Goal: Information Seeking & Learning: Learn about a topic

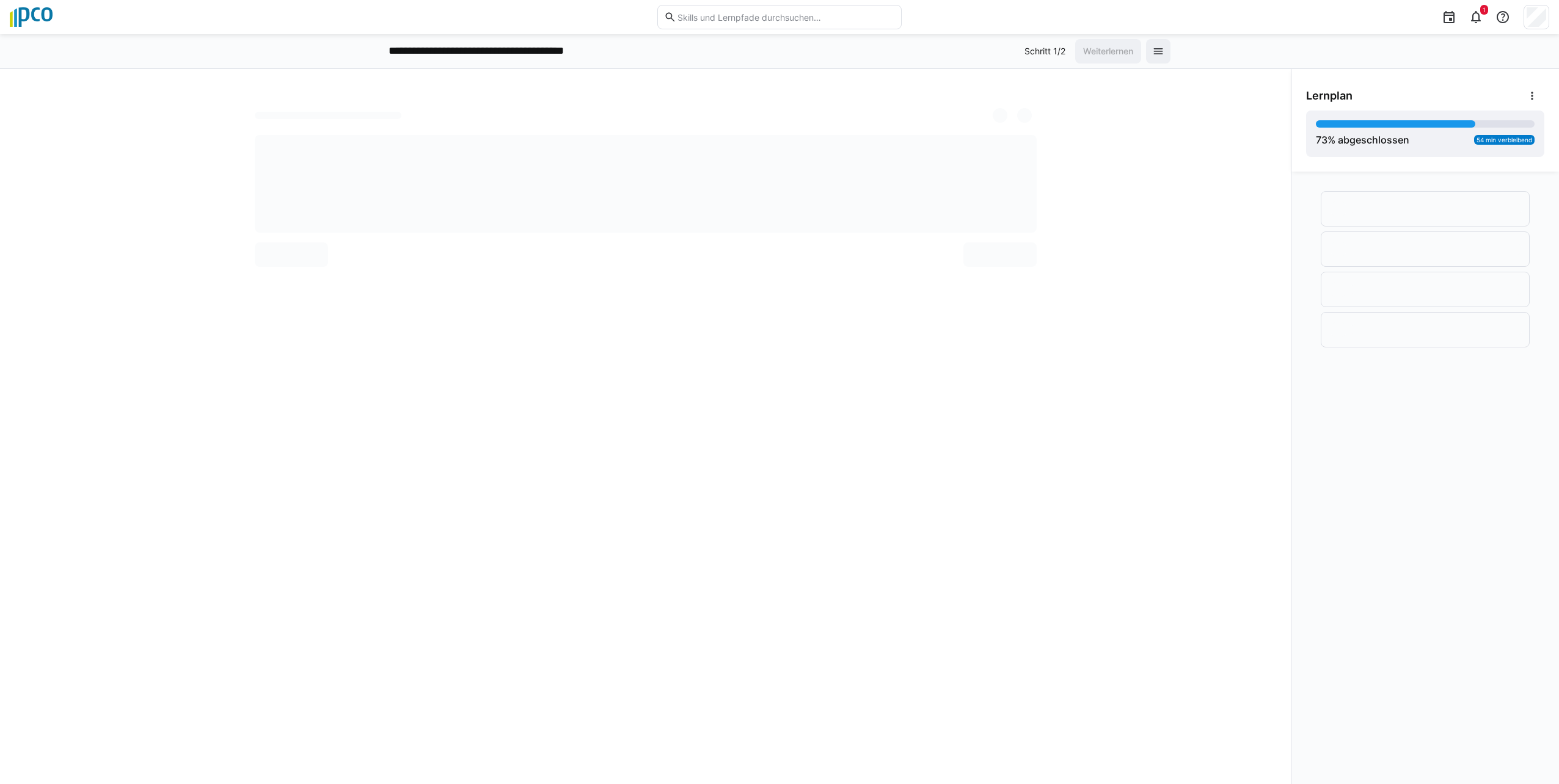
click at [770, 204] on div at bounding box center [646, 184] width 782 height 97
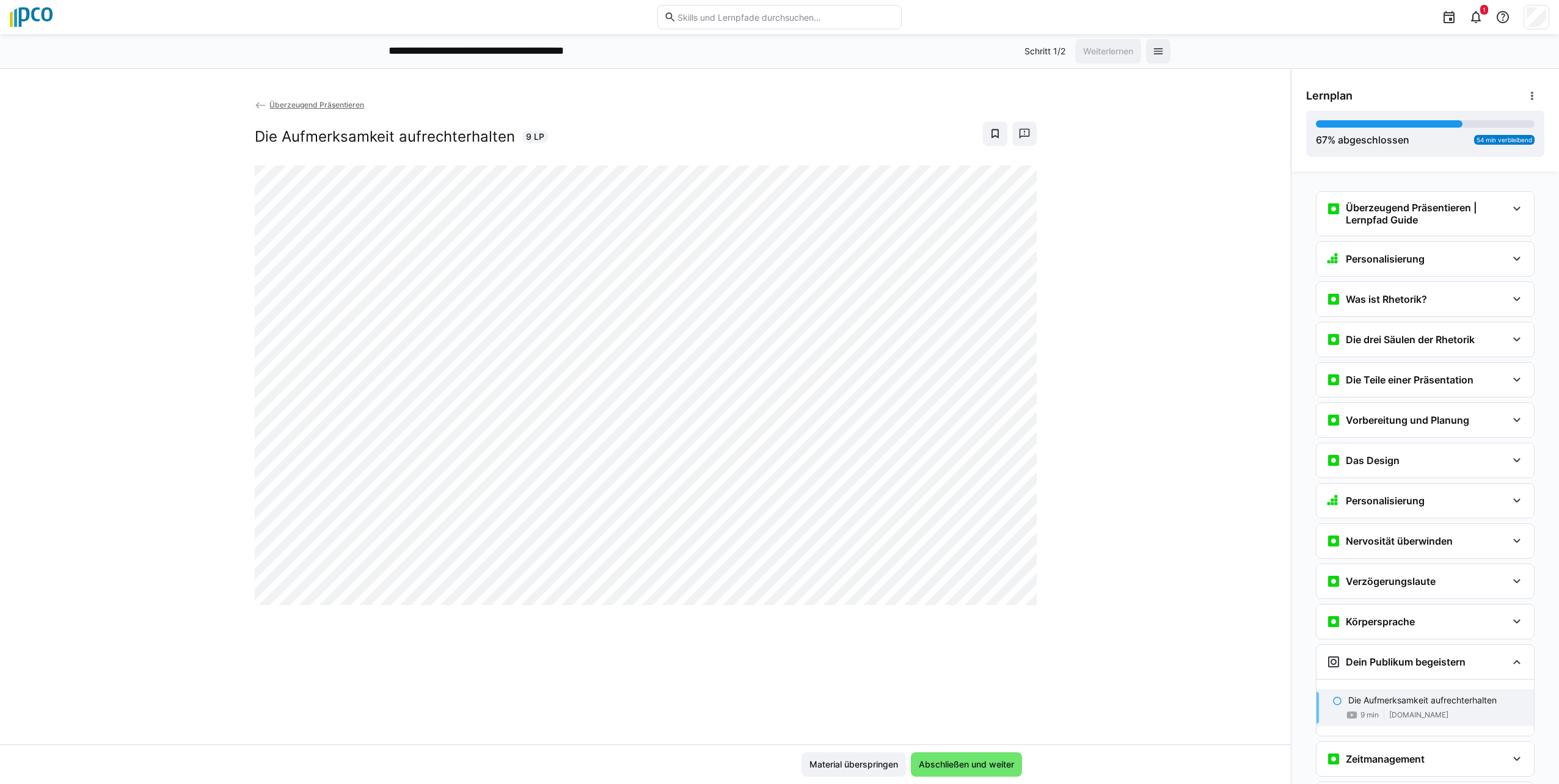
scroll to position [15, 0]
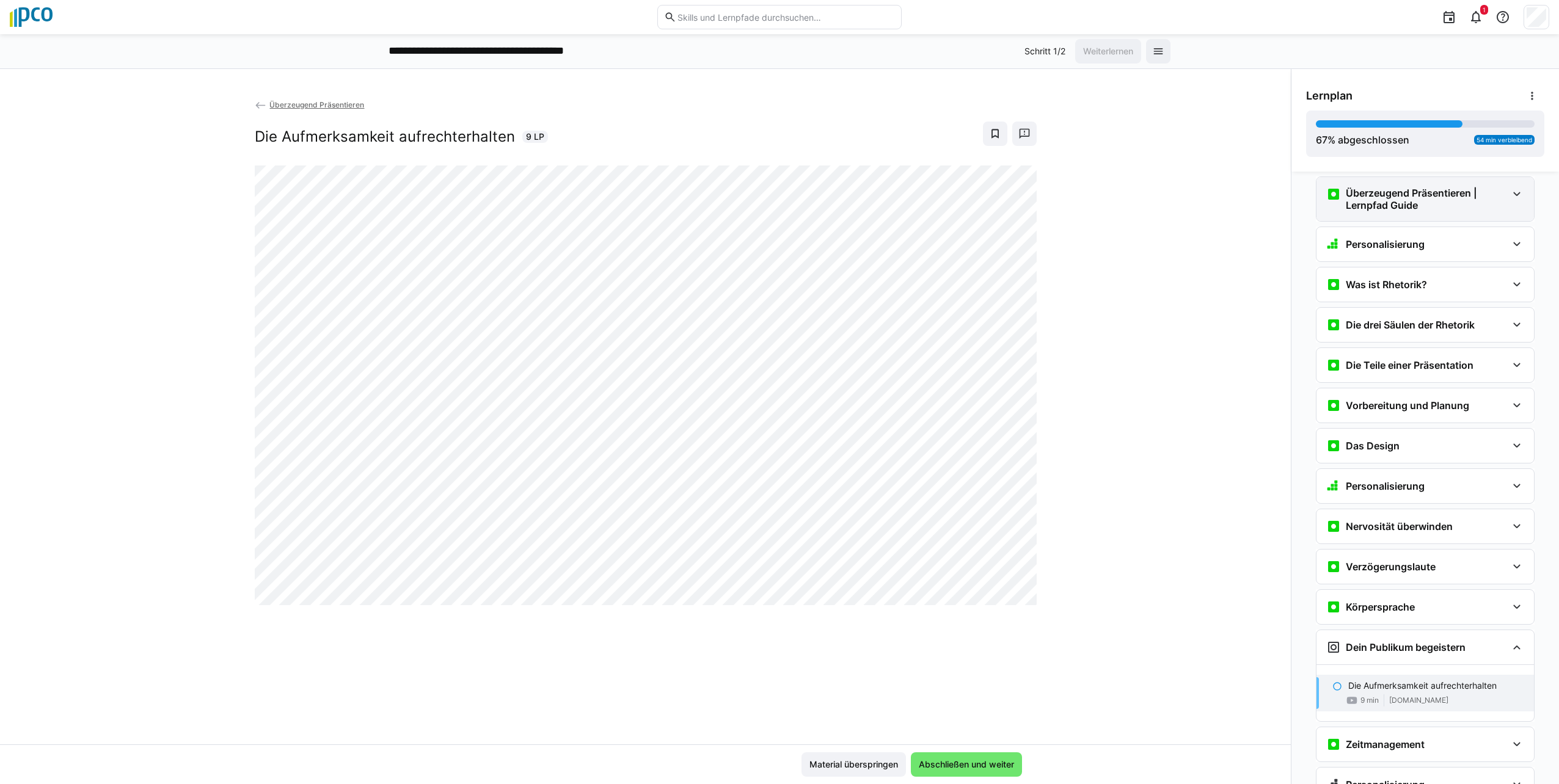
click at [775, 195] on eds-icon at bounding box center [1517, 194] width 15 height 15
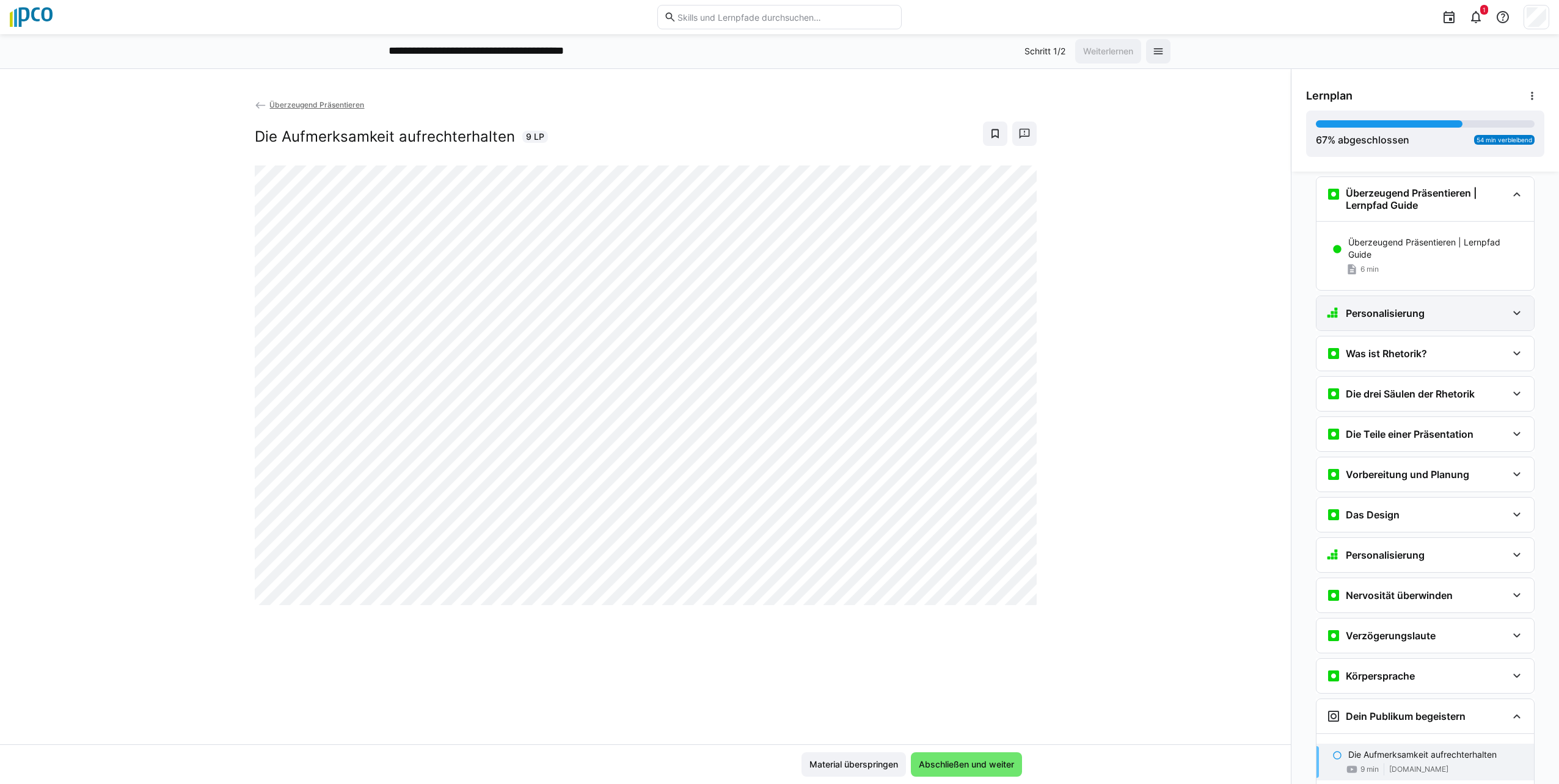
click at [775, 312] on eds-icon at bounding box center [1517, 313] width 15 height 15
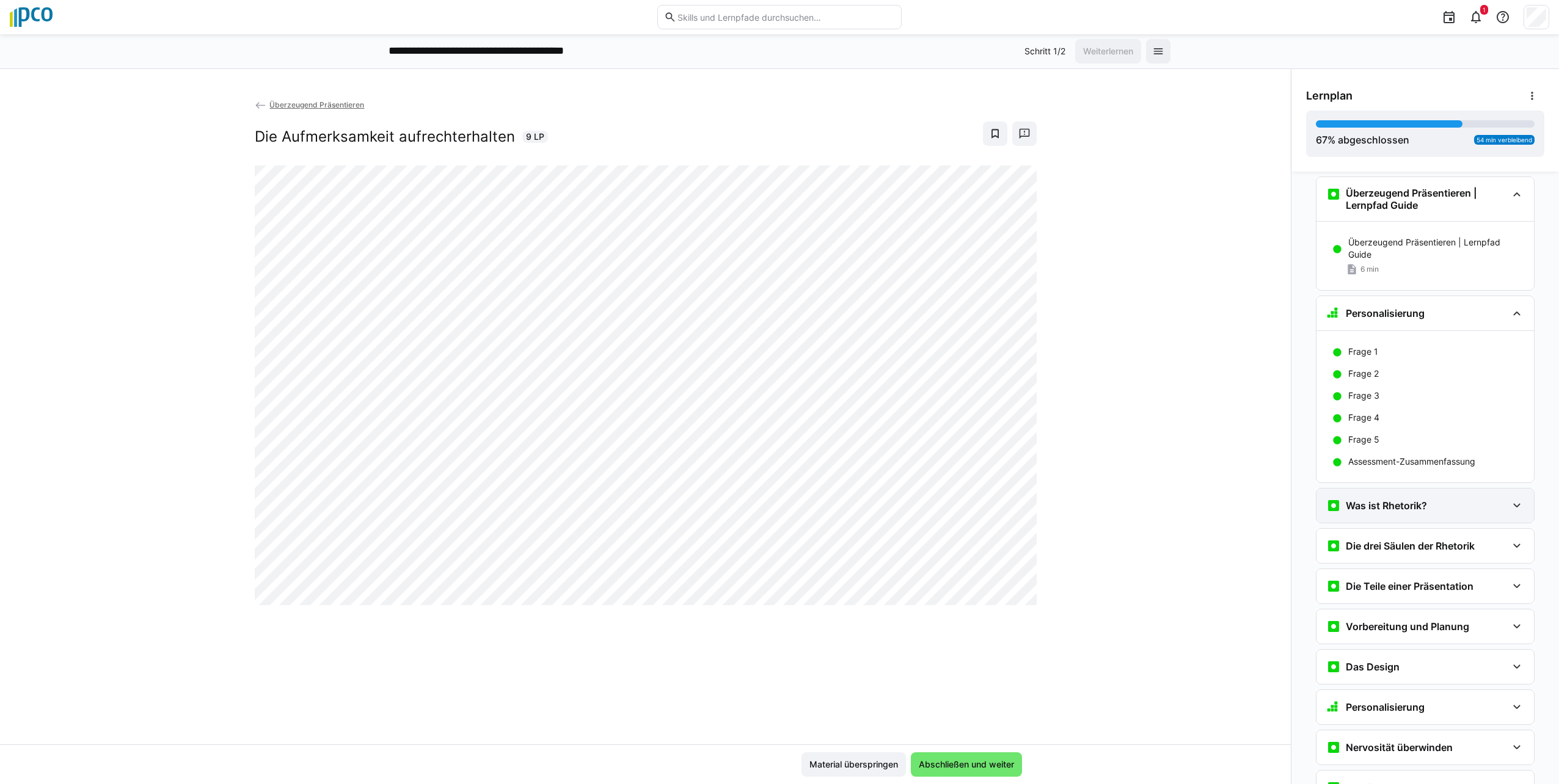
click at [775, 502] on div "Was ist Rhetorik?" at bounding box center [1425, 505] width 217 height 34
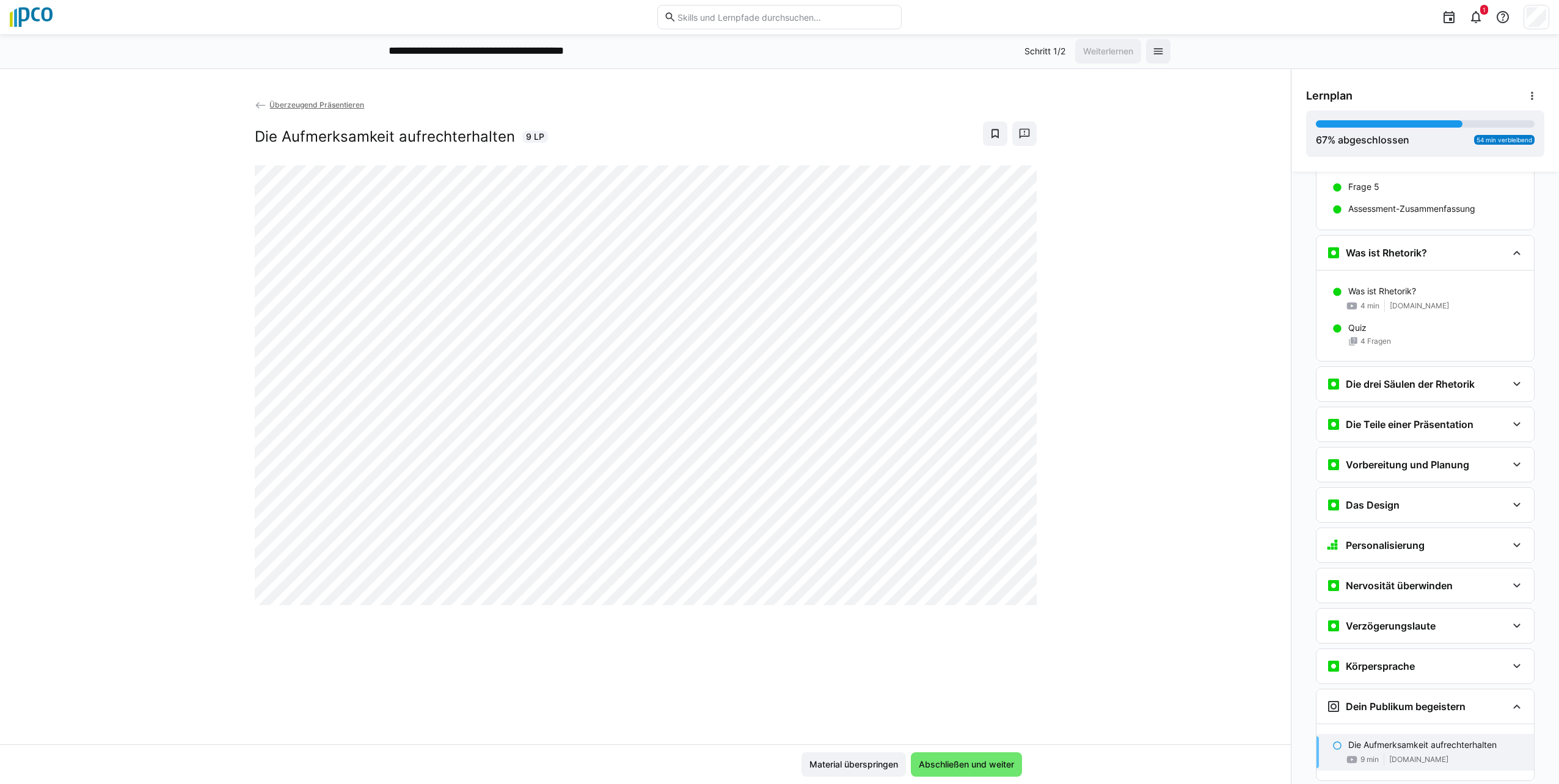
scroll to position [268, 0]
click at [775, 384] on eds-icon at bounding box center [1517, 383] width 15 height 15
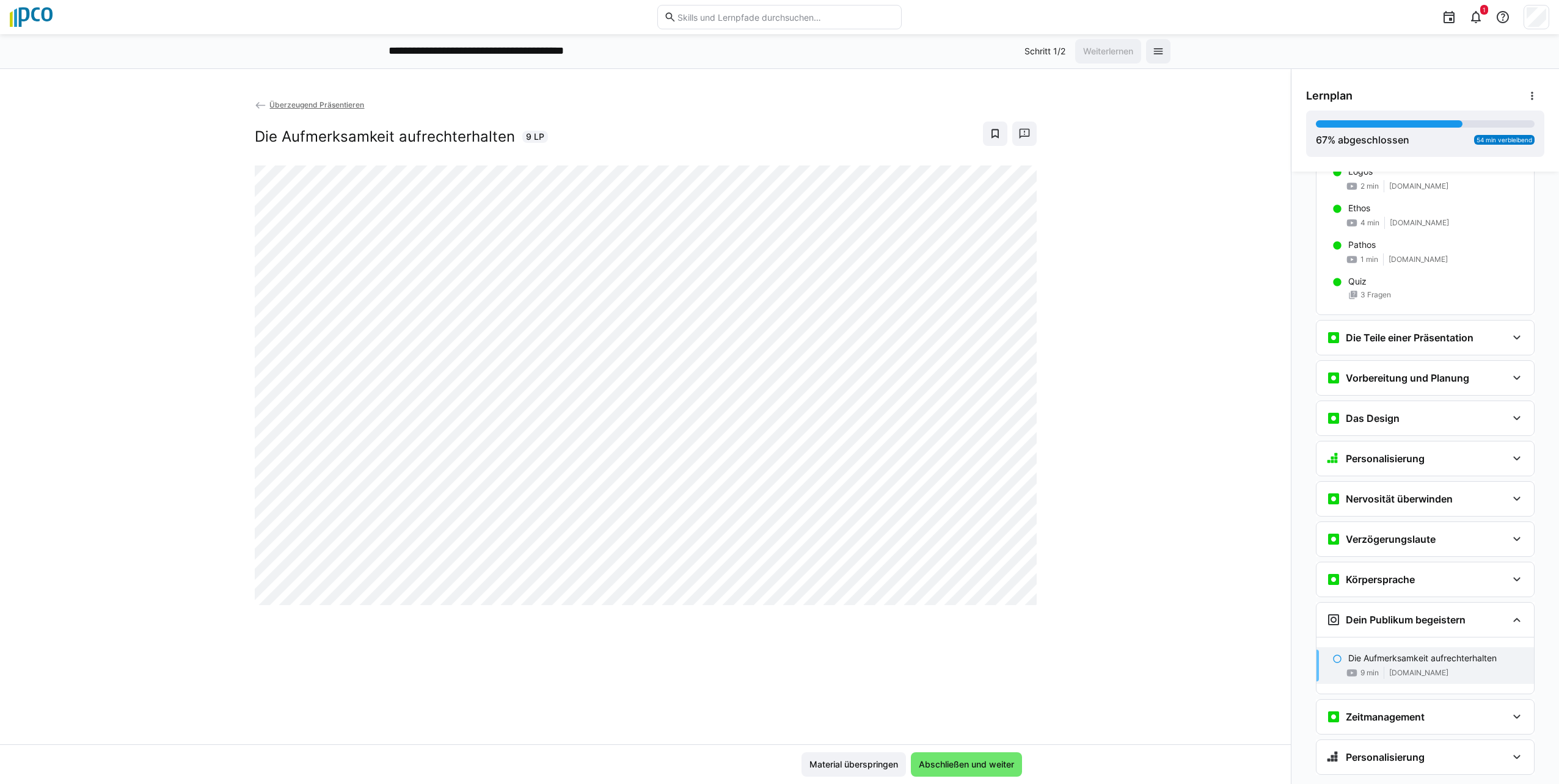
scroll to position [546, 0]
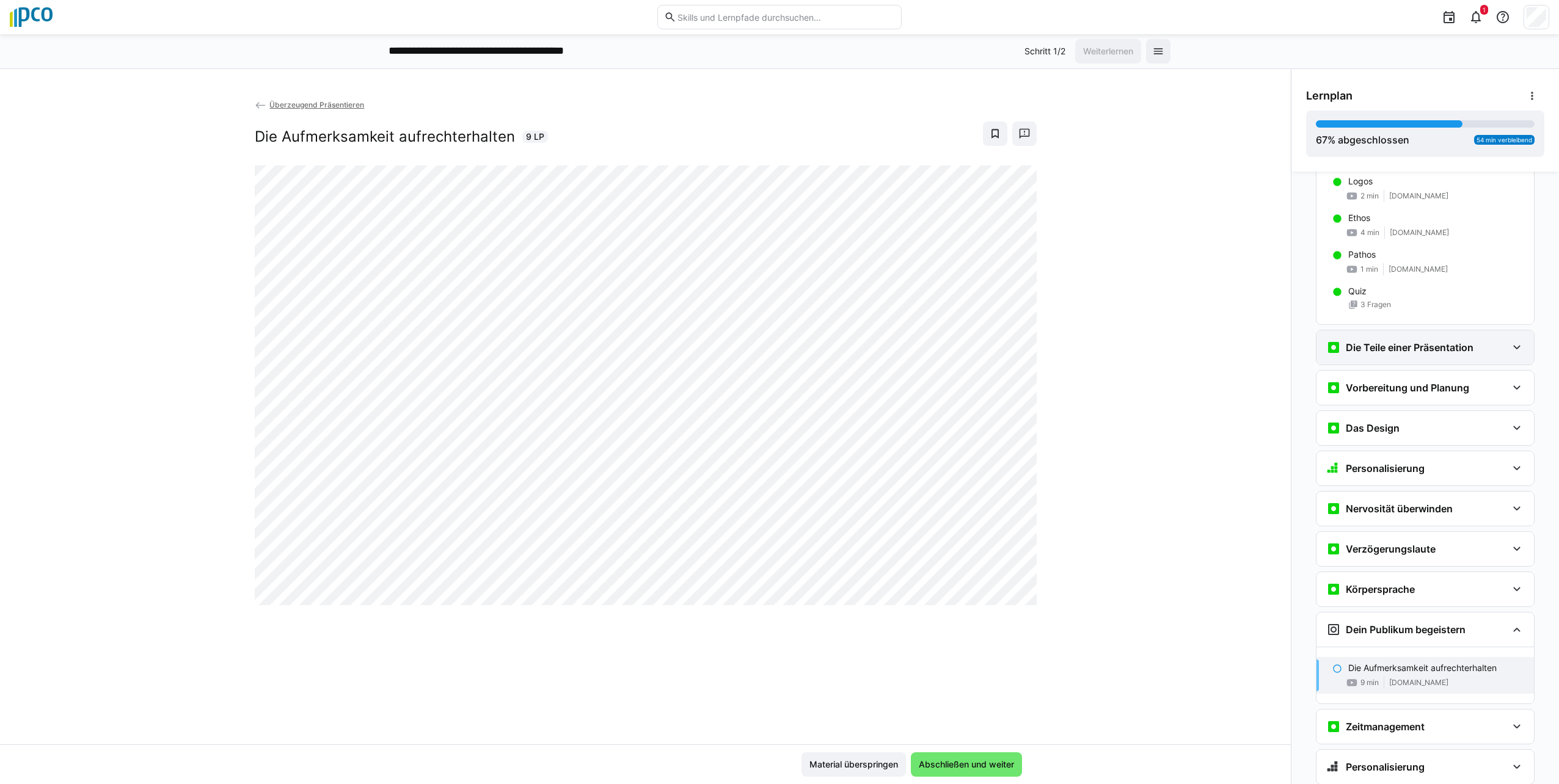
click at [775, 349] on eds-icon at bounding box center [1517, 347] width 15 height 15
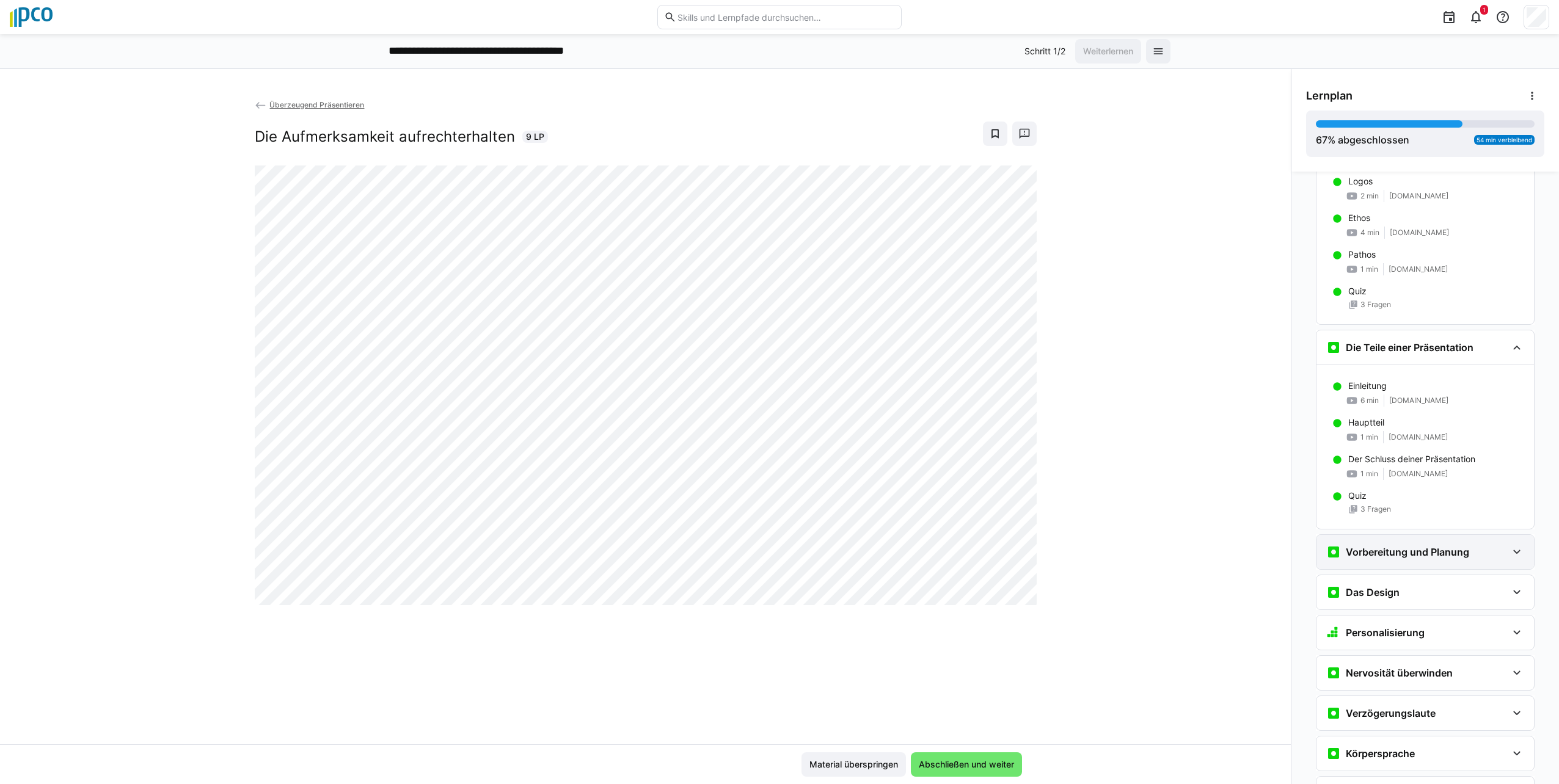
click at [775, 553] on eds-icon at bounding box center [1517, 552] width 15 height 15
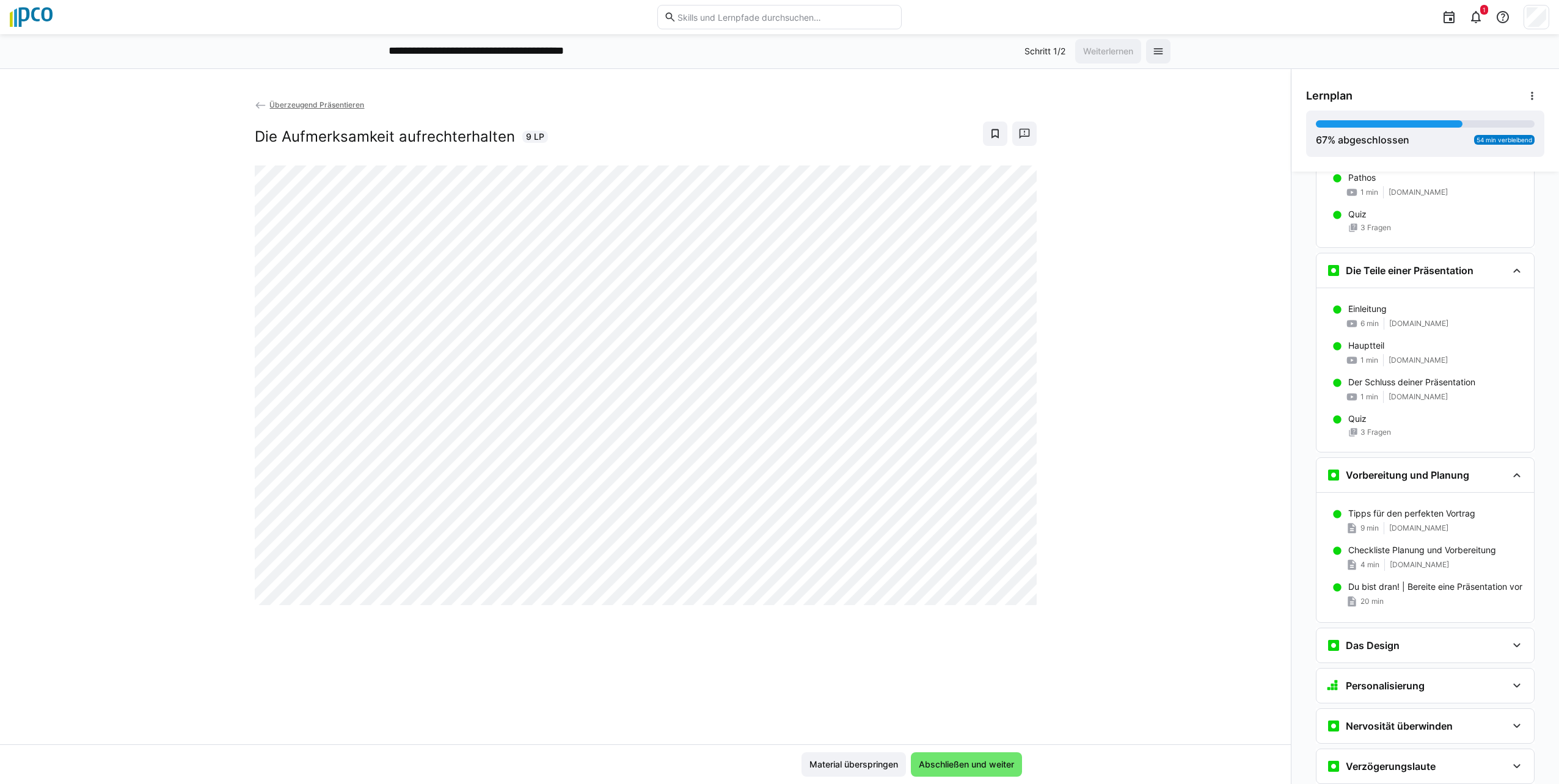
scroll to position [849, 0]
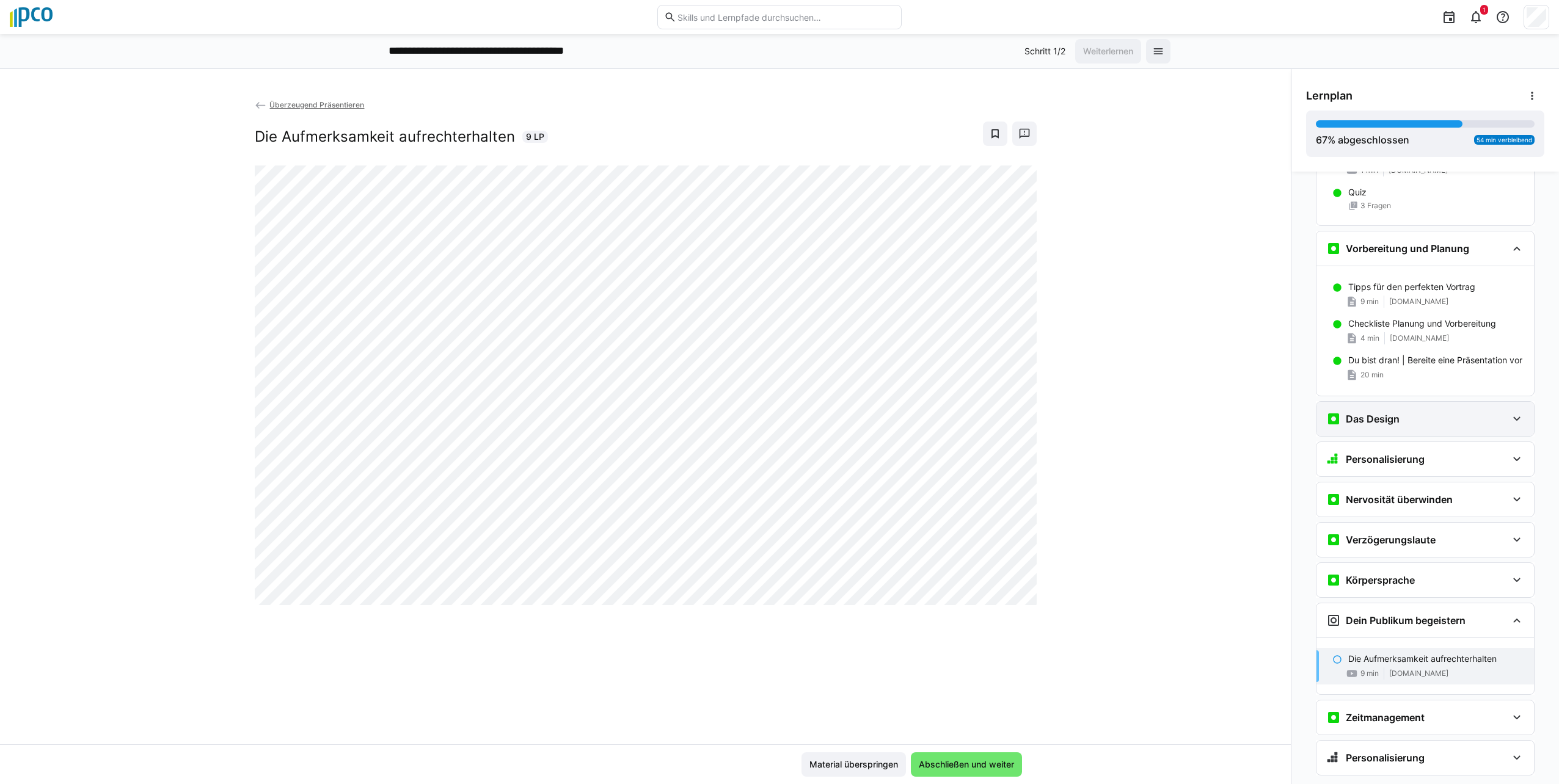
click at [775, 416] on eds-icon at bounding box center [1517, 419] width 15 height 15
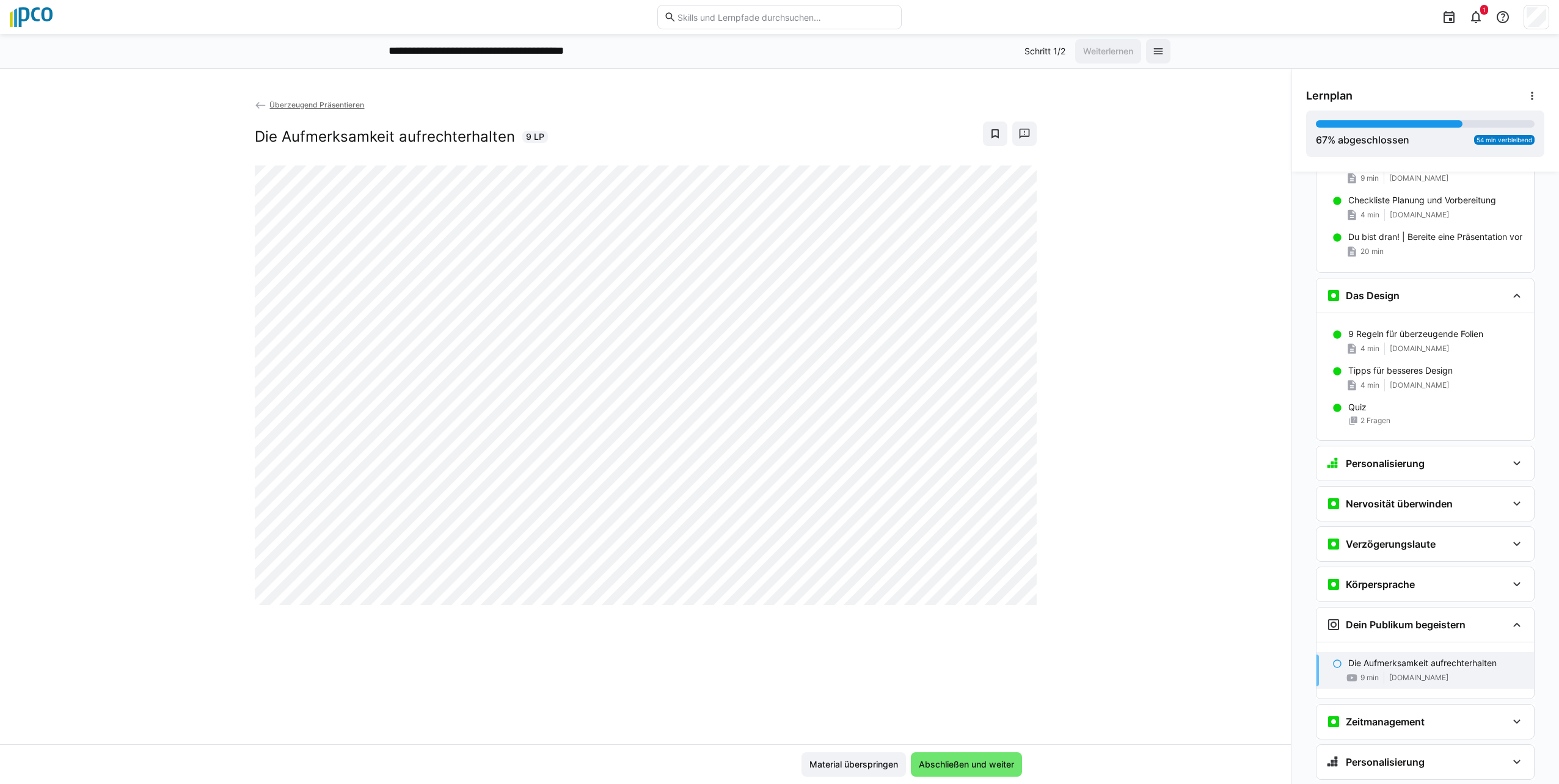
scroll to position [1006, 0]
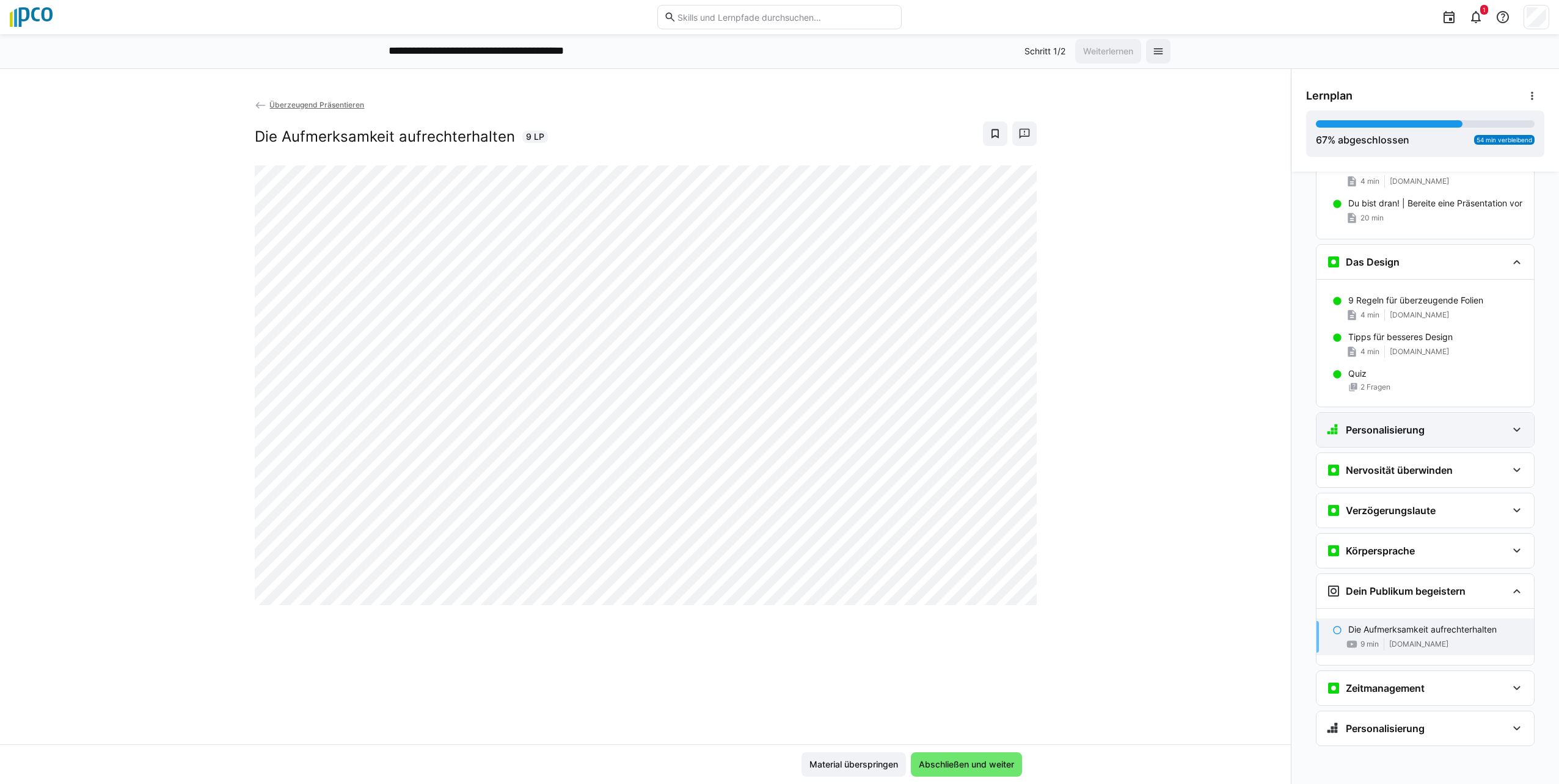
click at [775, 431] on eds-icon at bounding box center [1517, 430] width 15 height 15
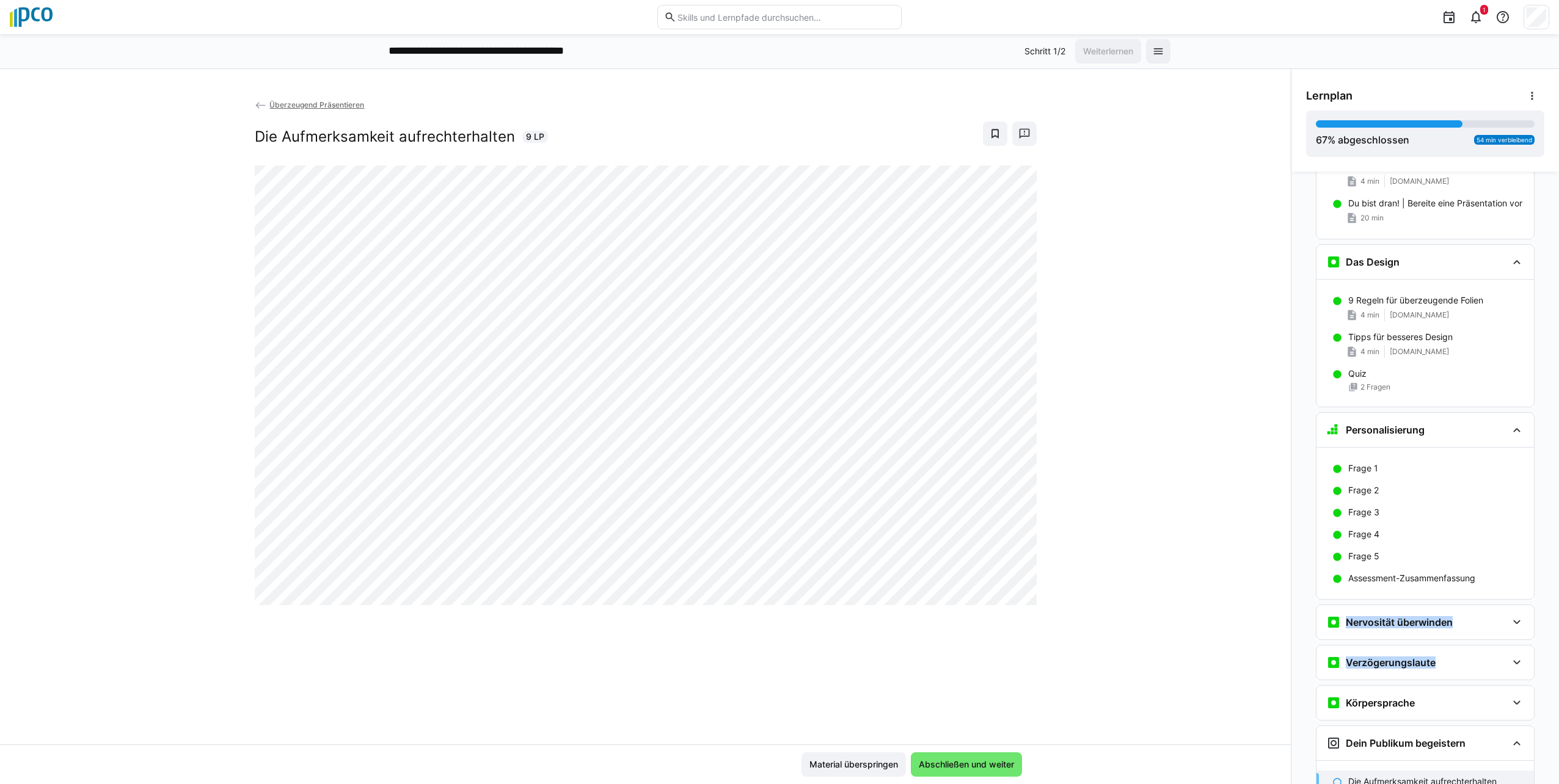
drag, startPoint x: 1552, startPoint y: 531, endPoint x: 1561, endPoint y: 663, distance: 132.3
click at [775, 663] on html "**********" at bounding box center [780, 392] width 1559 height 784
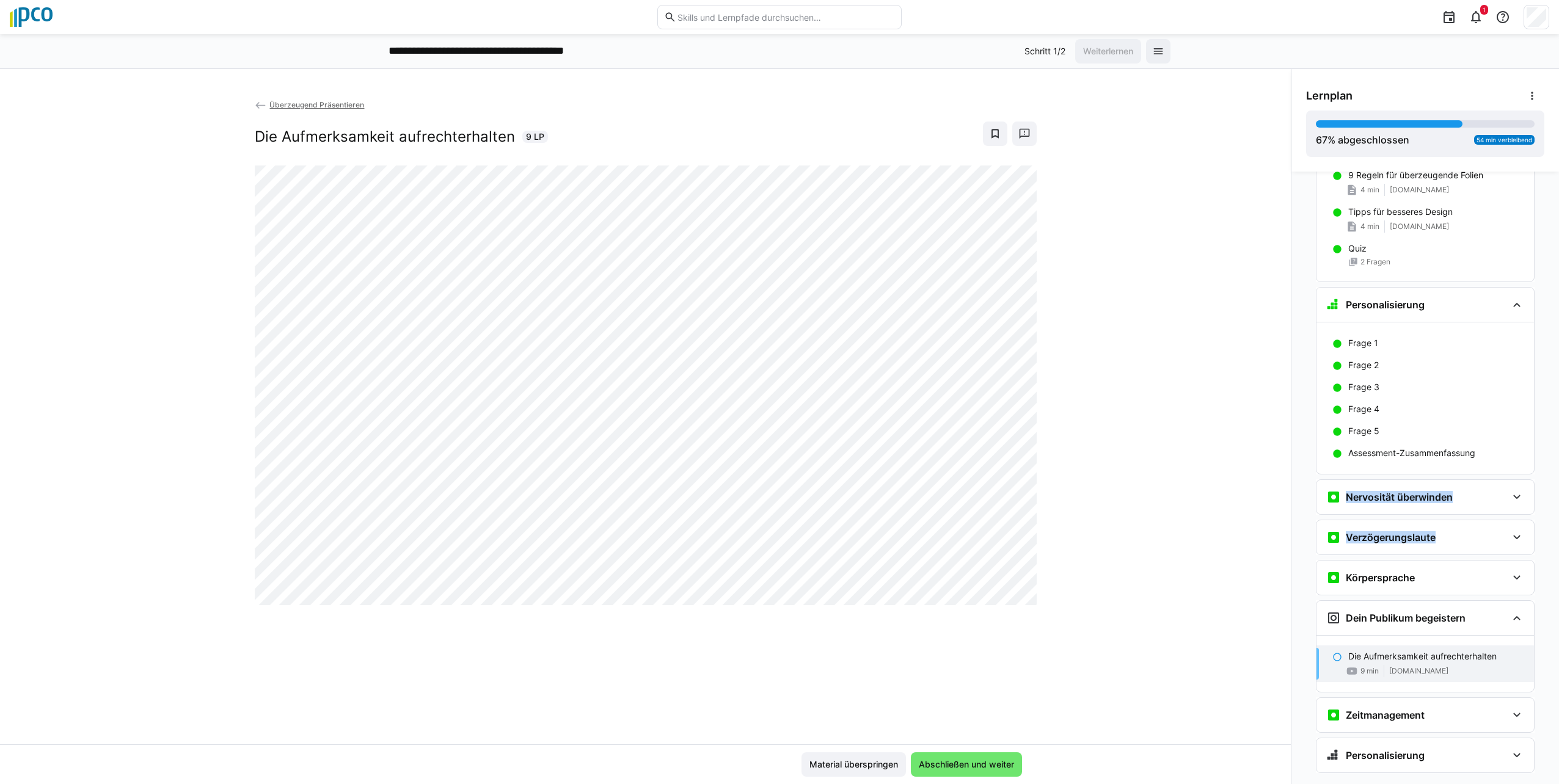
scroll to position [1158, 0]
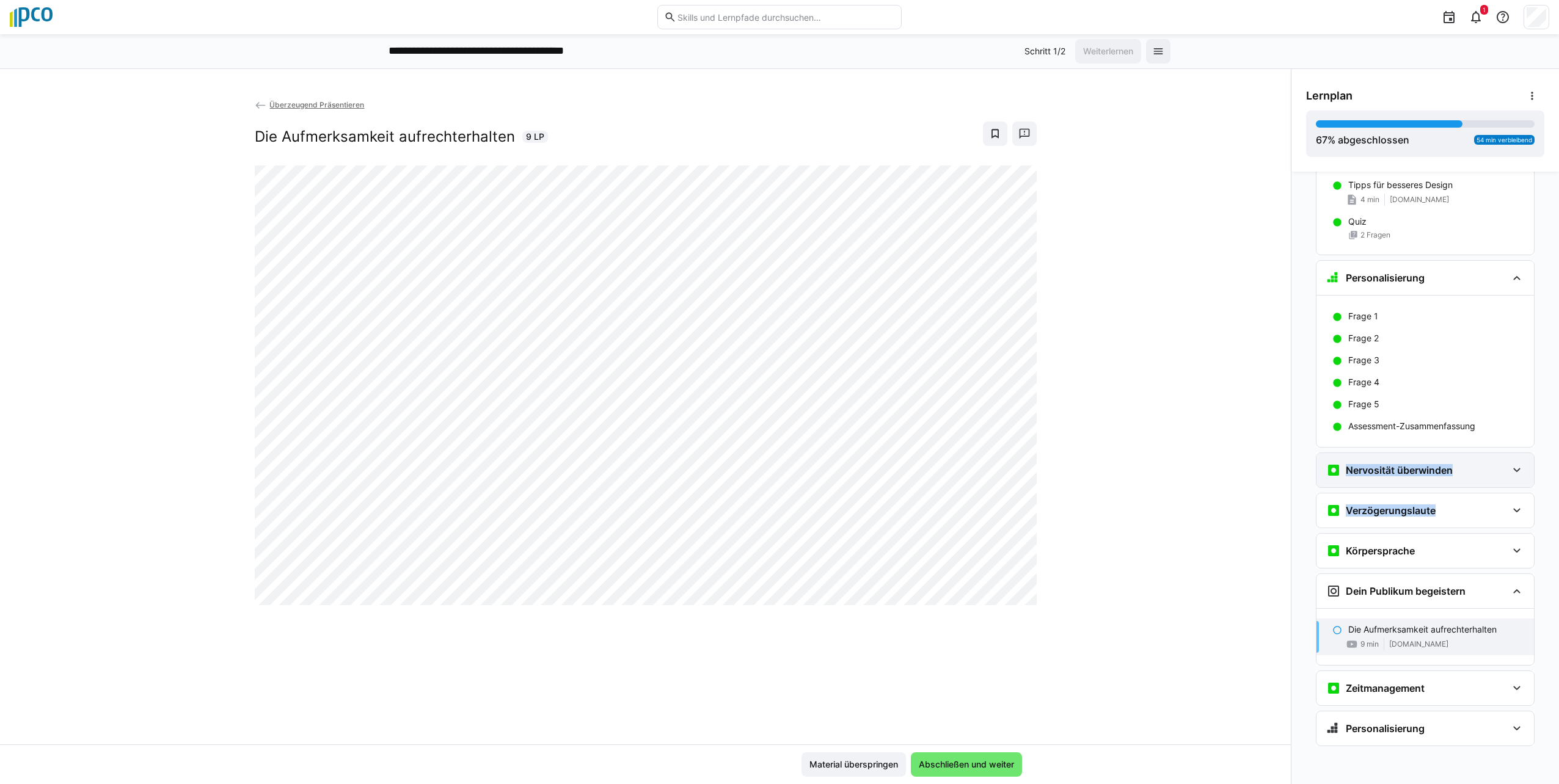
click at [775, 465] on eds-icon at bounding box center [1517, 470] width 15 height 15
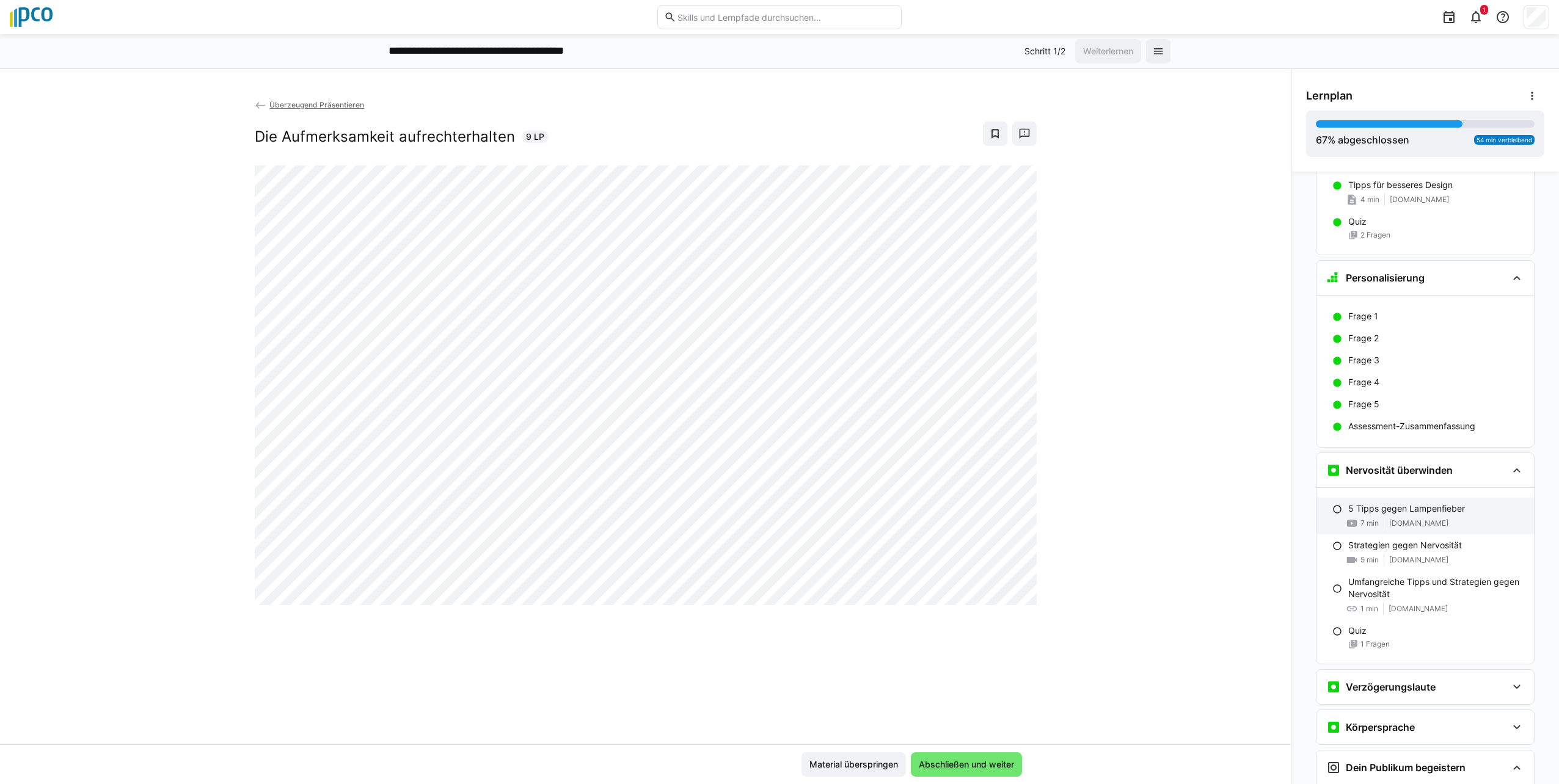
click at [775, 509] on p "5 Tipps gegen Lampenfieber" at bounding box center [1407, 508] width 116 height 12
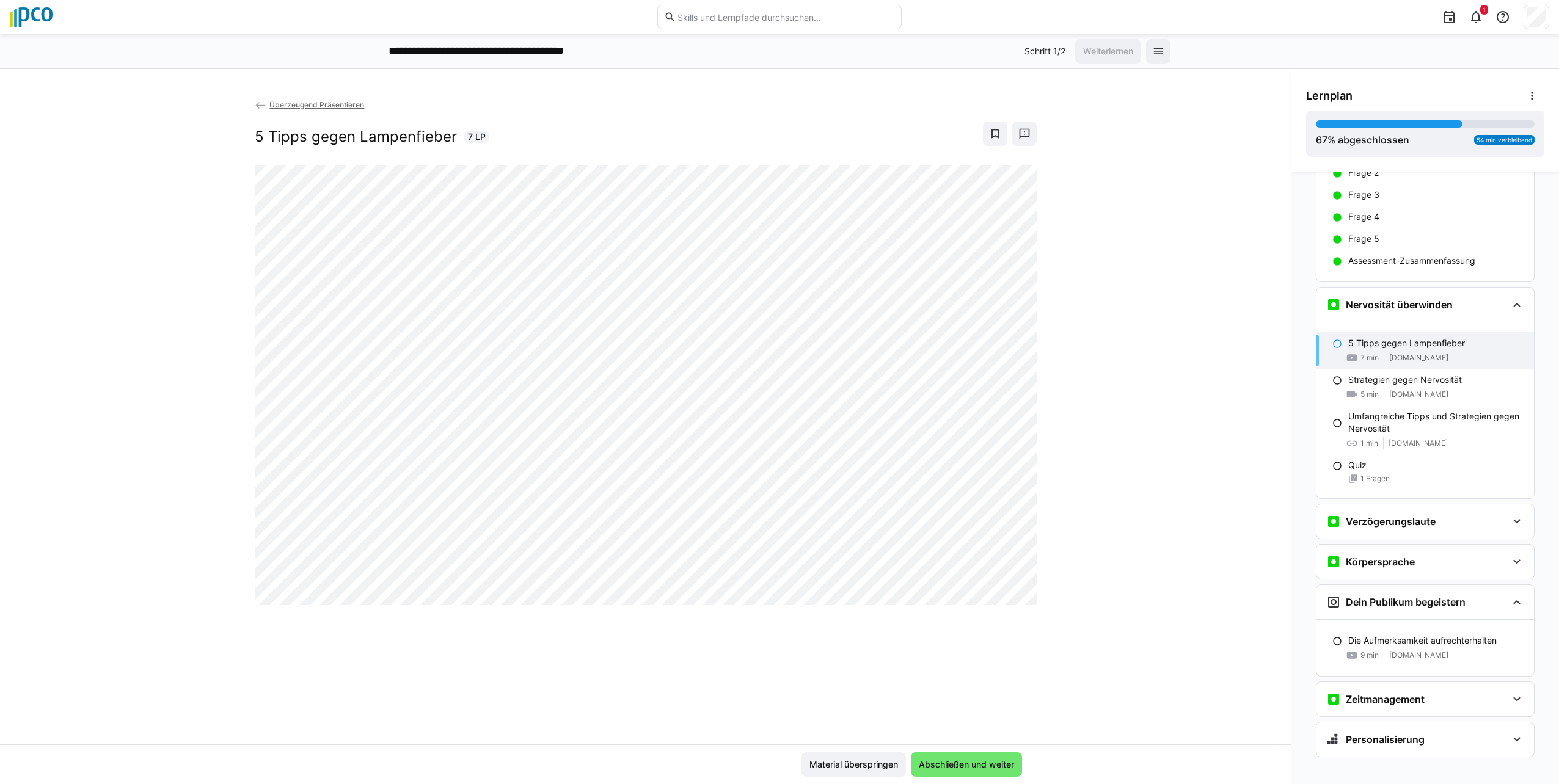
scroll to position [1334, 0]
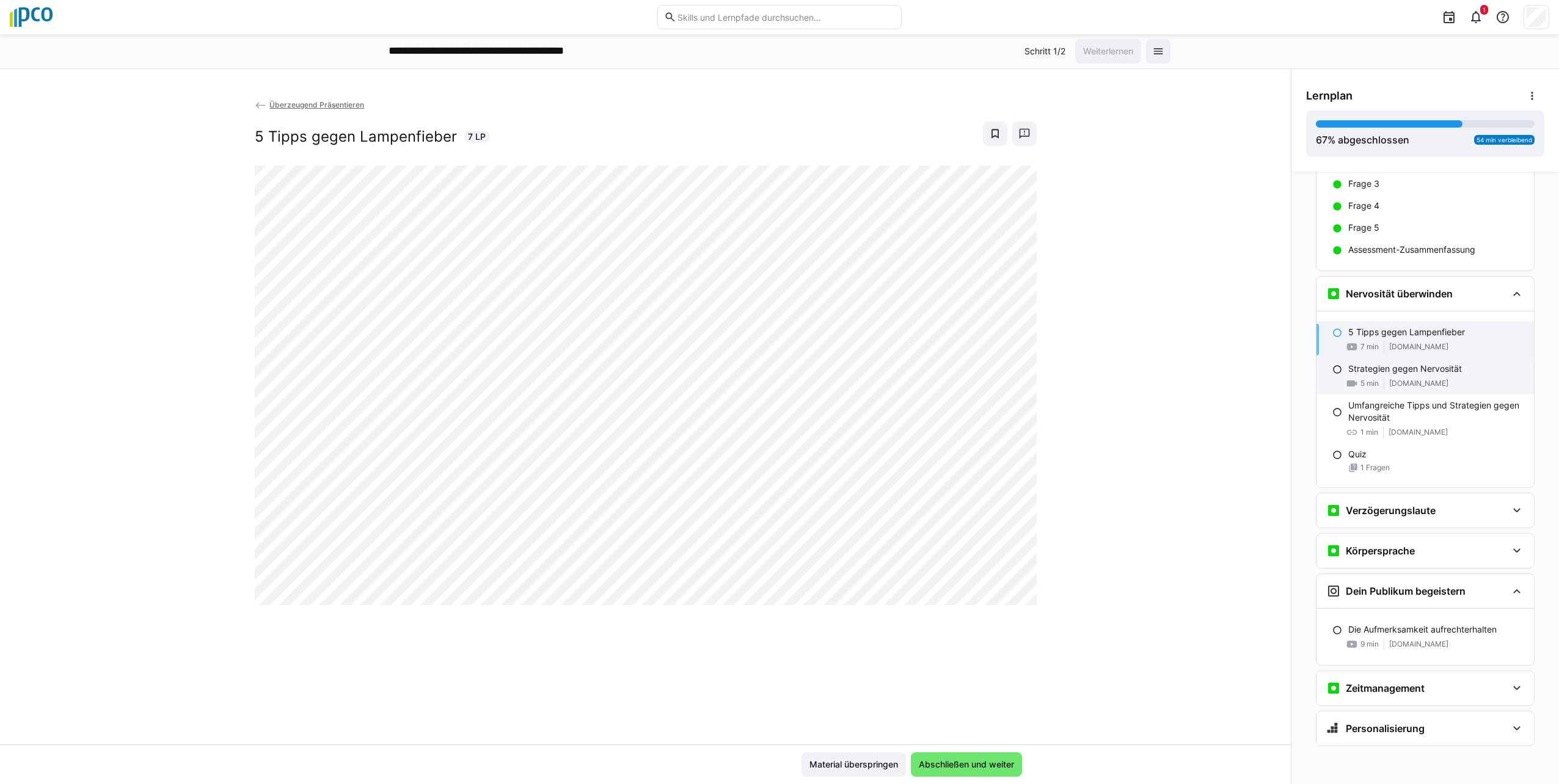
click at [775, 380] on span "[DOMAIN_NAME]" at bounding box center [1419, 383] width 59 height 10
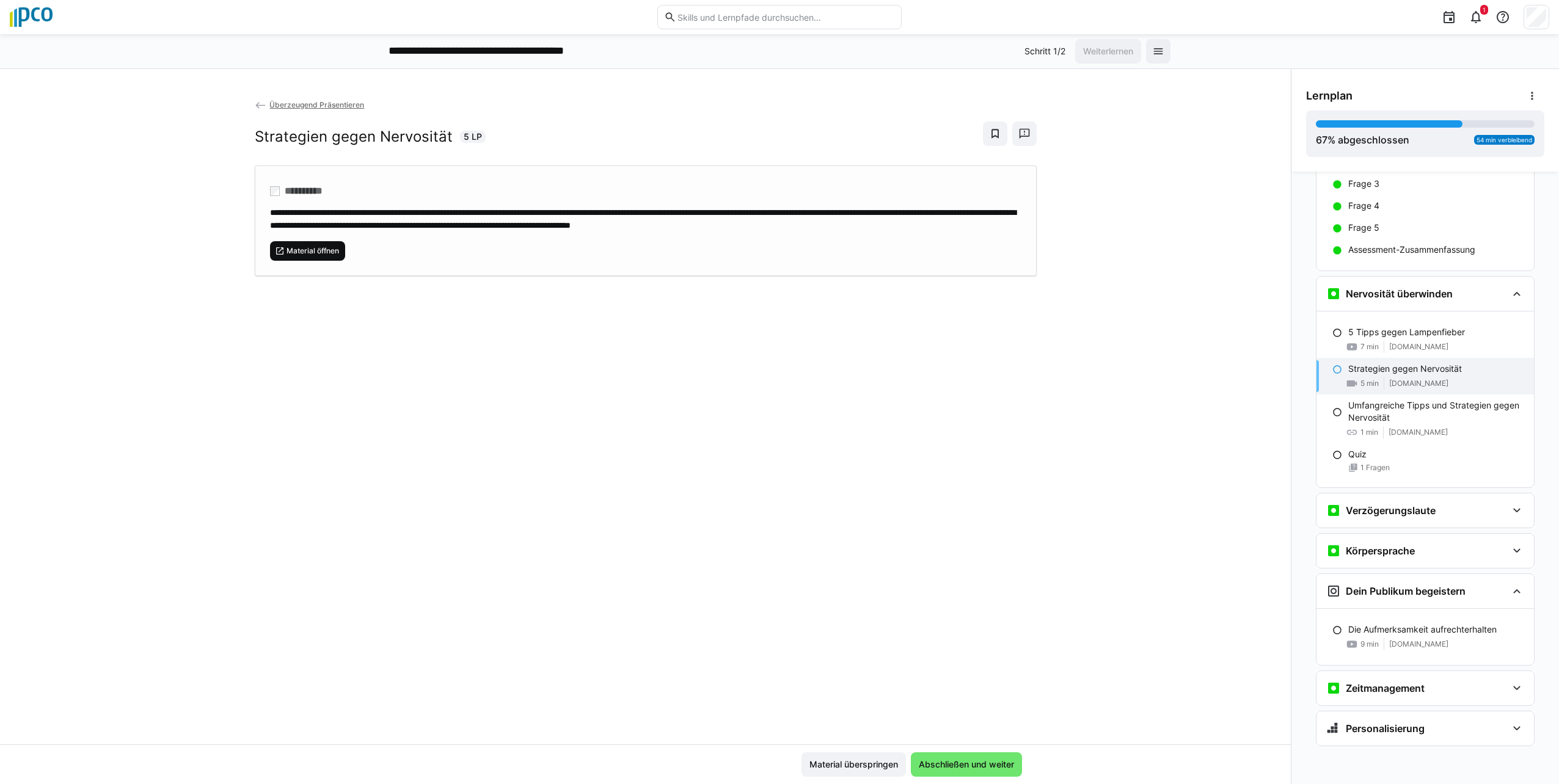
click at [314, 251] on span "Material öffnen" at bounding box center [312, 251] width 55 height 10
